Goal: Contribute content

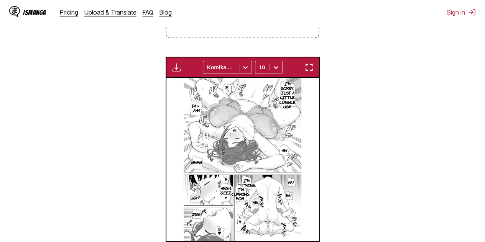
scroll to position [0, 4421]
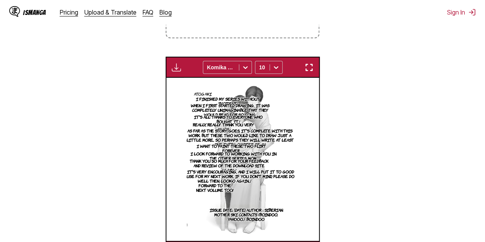
drag, startPoint x: 490, startPoint y: 167, endPoint x: 381, endPoint y: 184, distance: 110.2
click at [381, 184] on section "From Japanese To English Drop files here, or click to browse. Max file size: 5M…" at bounding box center [242, 92] width 472 height 340
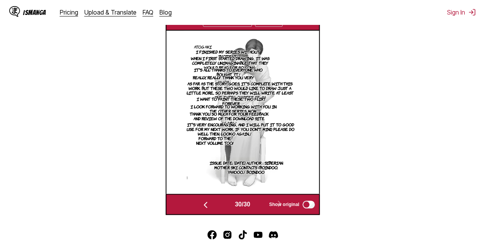
scroll to position [249, 0]
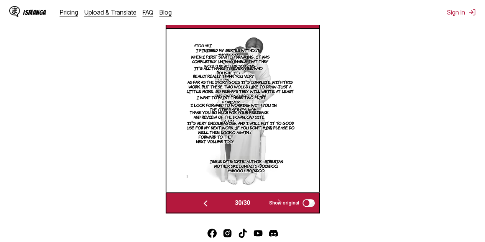
click at [207, 204] on img "button" at bounding box center [205, 203] width 9 height 9
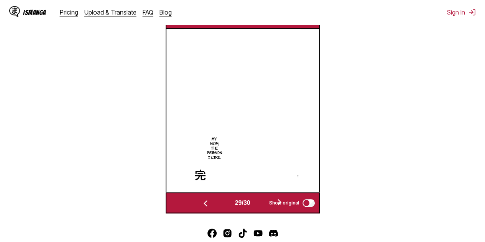
click at [207, 204] on img "button" at bounding box center [205, 203] width 9 height 9
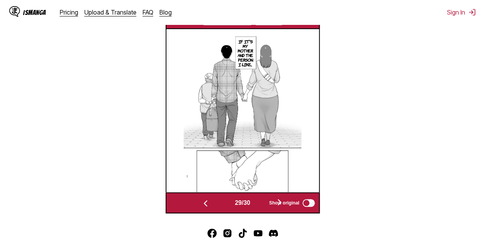
click at [207, 204] on img "button" at bounding box center [205, 203] width 9 height 9
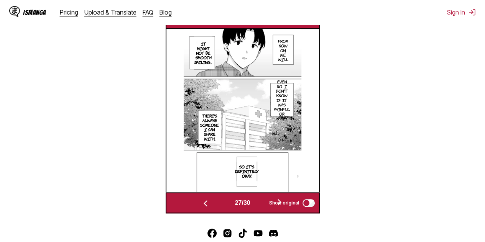
click at [207, 204] on img "button" at bounding box center [205, 203] width 9 height 9
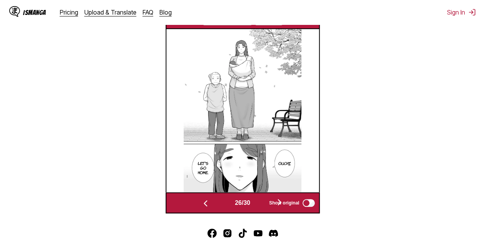
click at [207, 204] on img "button" at bounding box center [205, 203] width 9 height 9
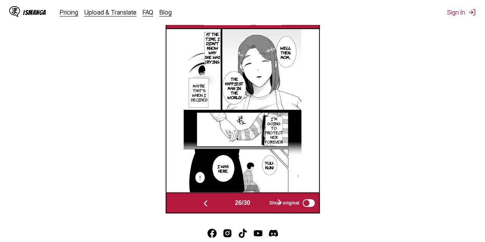
click at [207, 204] on img "button" at bounding box center [205, 203] width 9 height 9
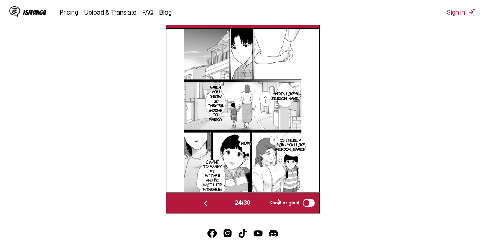
click at [207, 204] on img "button" at bounding box center [205, 203] width 9 height 9
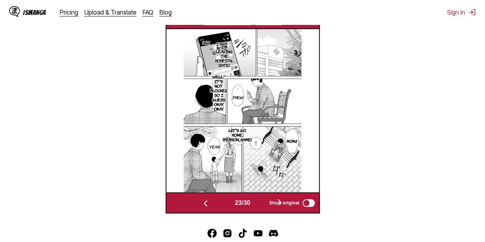
click at [207, 204] on img "button" at bounding box center [205, 203] width 9 height 9
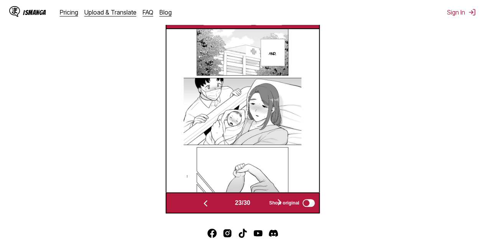
click at [207, 204] on img "button" at bounding box center [205, 203] width 9 height 9
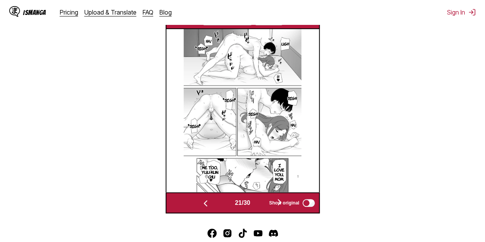
click at [207, 204] on img "button" at bounding box center [205, 203] width 9 height 9
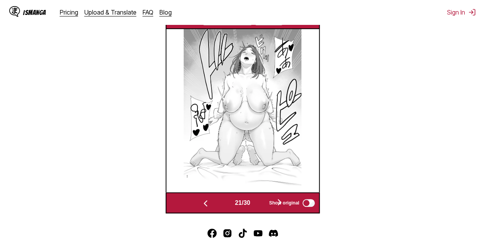
click at [207, 204] on img "button" at bounding box center [205, 203] width 9 height 9
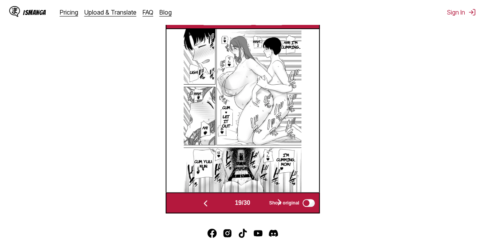
click at [207, 204] on img "button" at bounding box center [205, 203] width 9 height 9
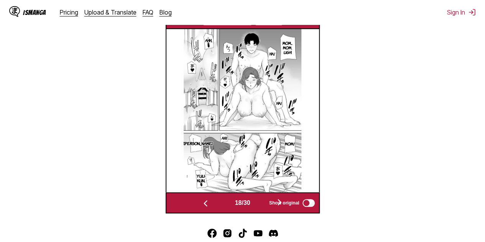
click at [207, 204] on img "button" at bounding box center [205, 203] width 9 height 9
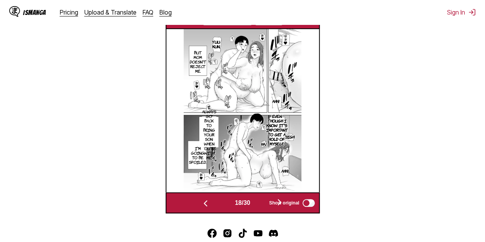
click at [207, 204] on img "button" at bounding box center [205, 203] width 9 height 9
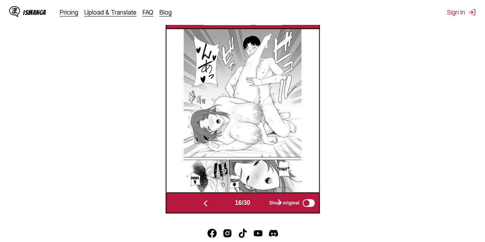
click at [207, 204] on img "button" at bounding box center [205, 203] width 9 height 9
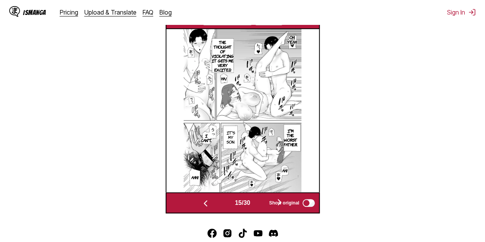
click at [207, 204] on img "button" at bounding box center [205, 203] width 9 height 9
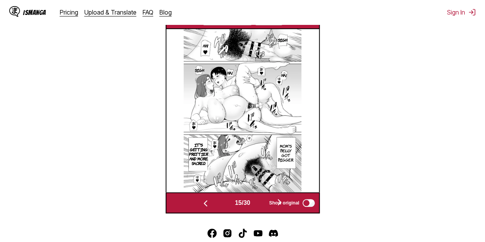
click at [207, 204] on img "button" at bounding box center [205, 203] width 9 height 9
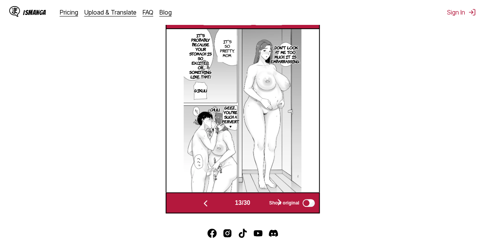
click at [207, 204] on img "button" at bounding box center [205, 203] width 9 height 9
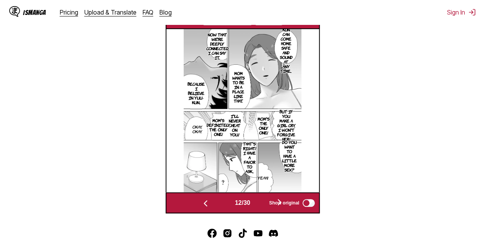
click at [207, 204] on img "button" at bounding box center [205, 203] width 9 height 9
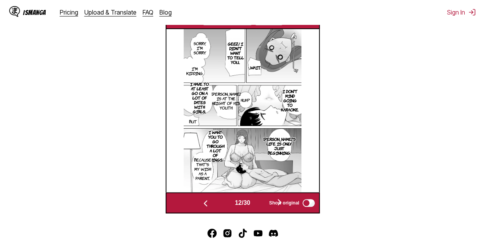
click at [207, 204] on img "button" at bounding box center [205, 203] width 9 height 9
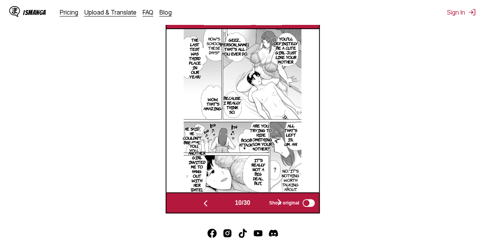
click at [207, 204] on img "button" at bounding box center [205, 203] width 9 height 9
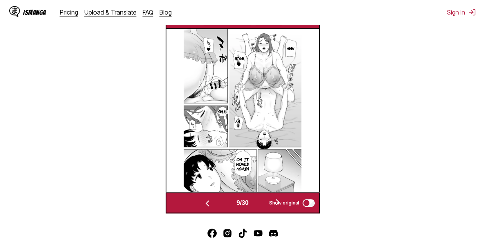
click at [207, 204] on img "button" at bounding box center [207, 203] width 9 height 9
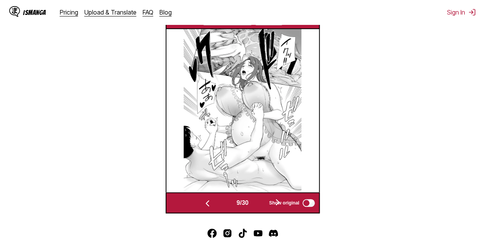
click at [207, 204] on img "button" at bounding box center [207, 203] width 9 height 9
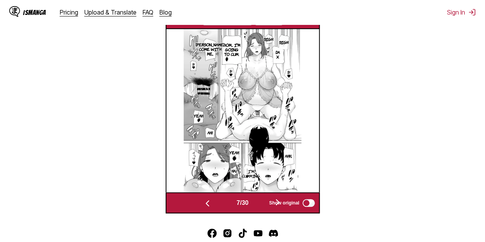
click at [207, 204] on img "button" at bounding box center [207, 203] width 9 height 9
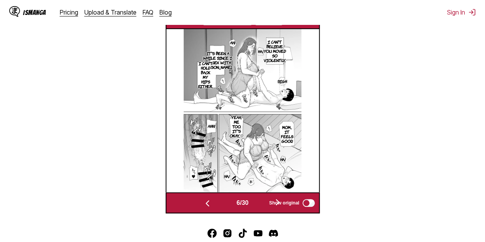
click at [207, 204] on img "button" at bounding box center [207, 203] width 9 height 9
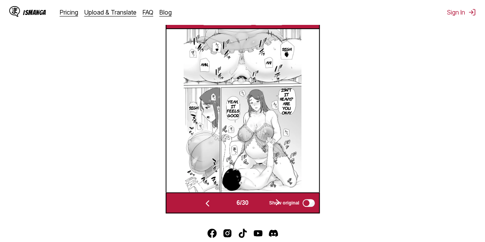
click at [207, 204] on img "button" at bounding box center [207, 203] width 9 height 9
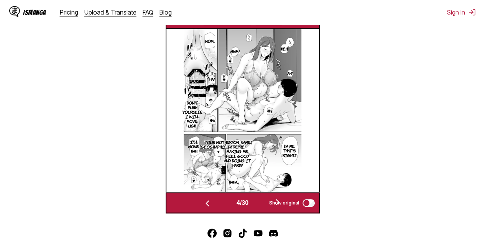
click at [207, 204] on img "button" at bounding box center [207, 203] width 9 height 9
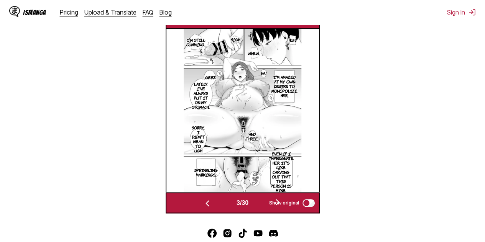
click at [207, 204] on img "button" at bounding box center [207, 203] width 9 height 9
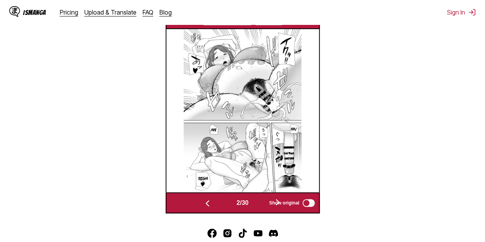
click at [207, 204] on img "button" at bounding box center [207, 203] width 9 height 9
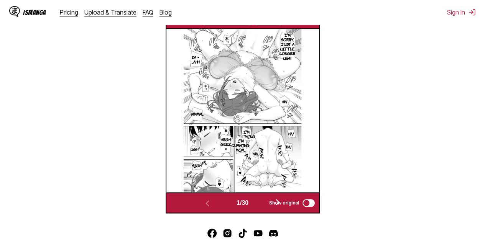
scroll to position [218, 0]
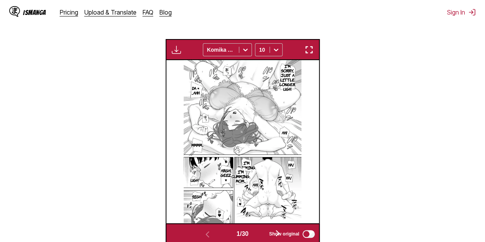
click at [313, 52] on img "button" at bounding box center [308, 49] width 9 height 9
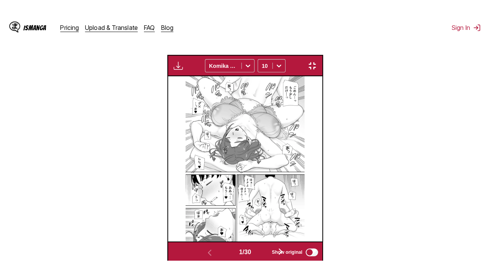
scroll to position [94, 0]
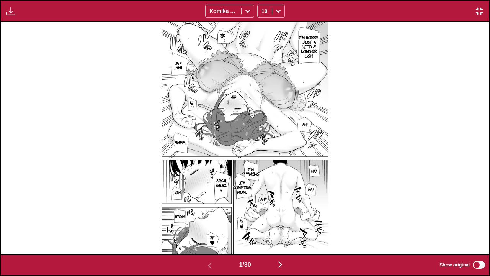
click at [484, 79] on div "I'm sorry... Just a little longer. Ugh. Da × ...Ahh Ah! Mmmm... Ha! I'm cumming…" at bounding box center [245, 138] width 490 height 232
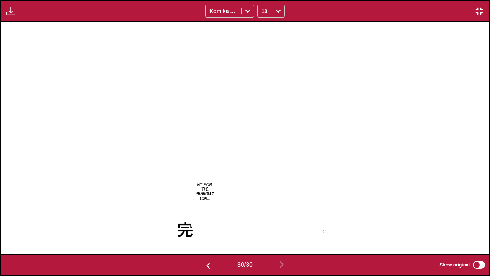
scroll to position [0, 14174]
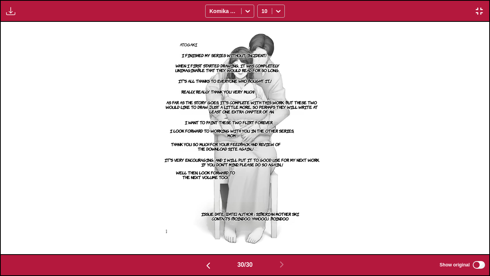
click at [478, 12] on img "button" at bounding box center [479, 11] width 9 height 9
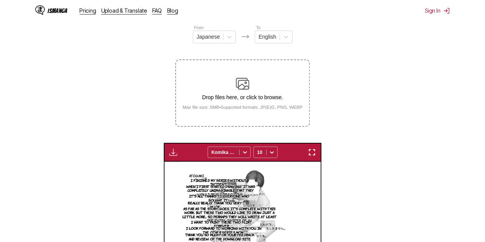
scroll to position [0, 4421]
